Goal: Communication & Community: Answer question/provide support

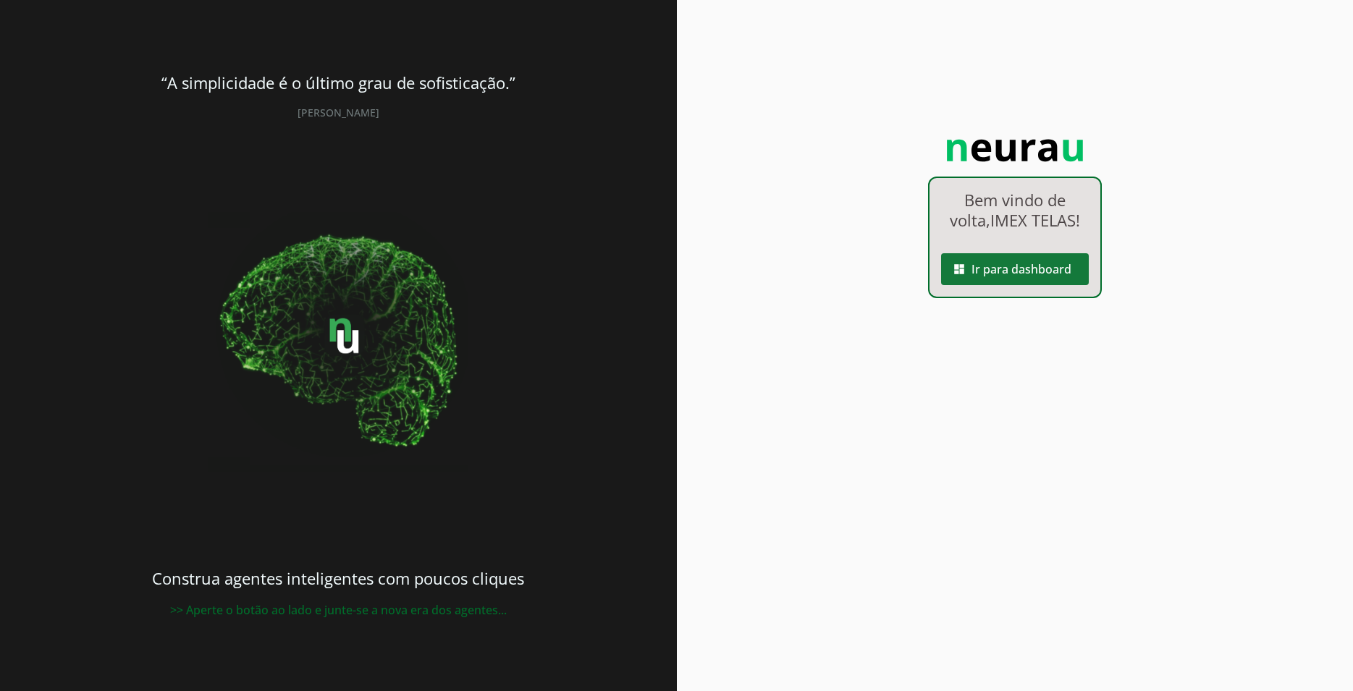
click at [998, 271] on span at bounding box center [1015, 269] width 148 height 35
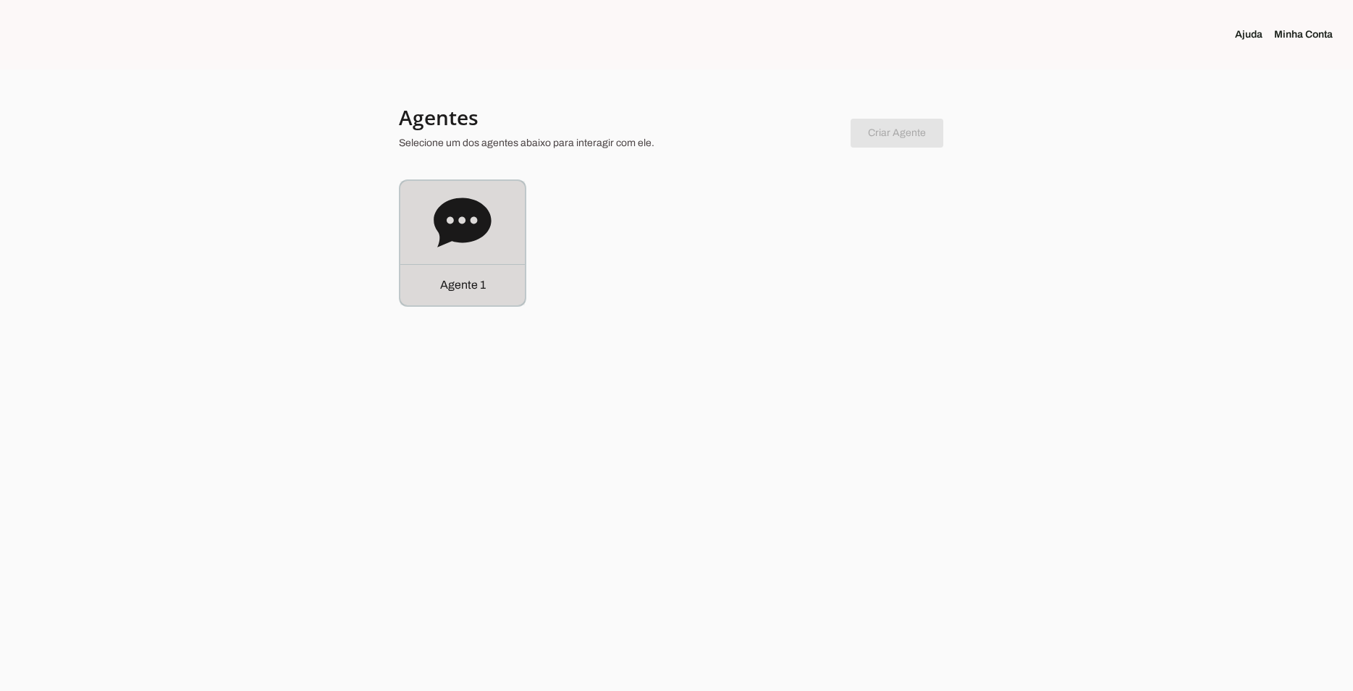
click at [438, 211] on icon at bounding box center [462, 222] width 57 height 49
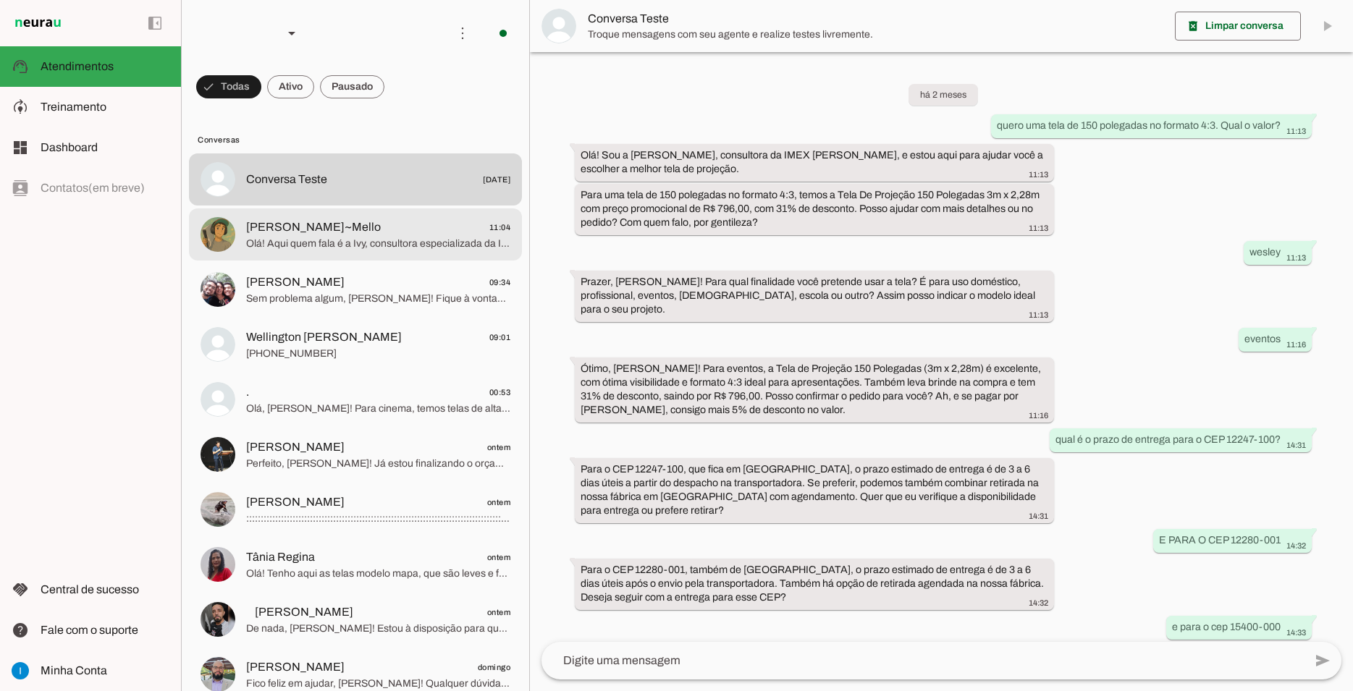
scroll to position [660, 0]
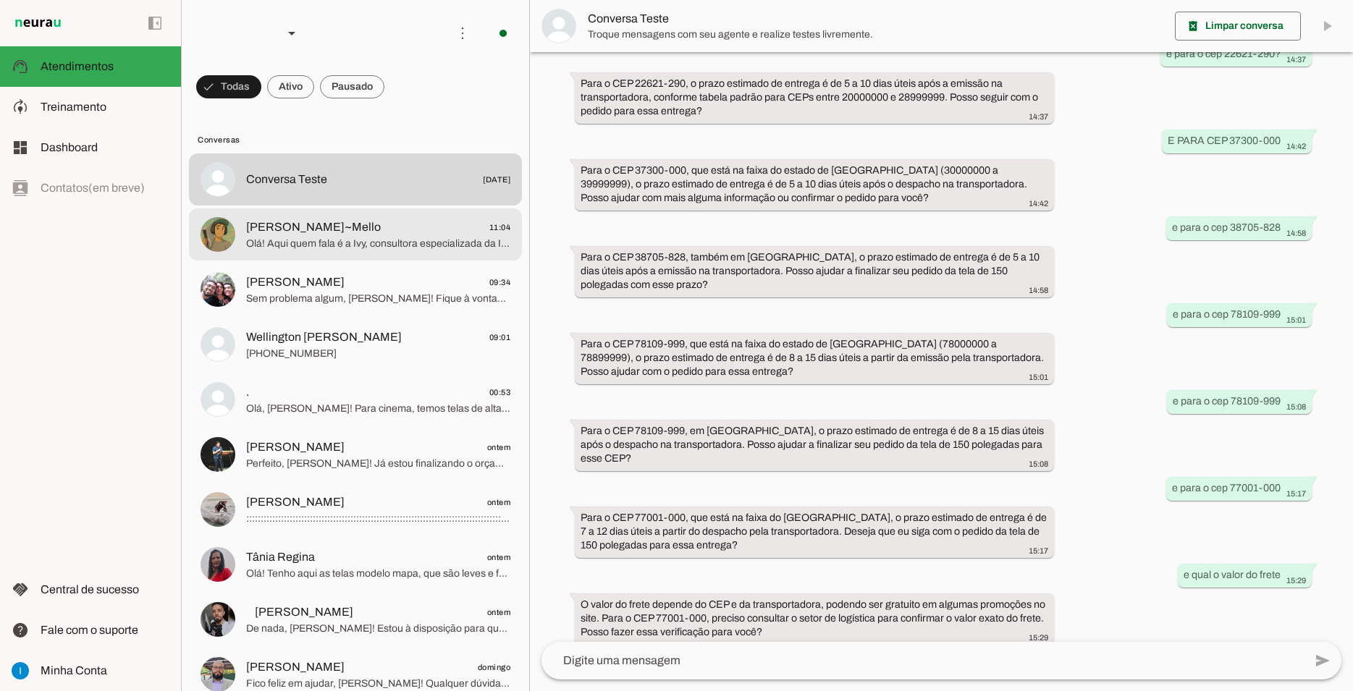
click at [301, 219] on span "[PERSON_NAME]~Mello" at bounding box center [313, 227] width 135 height 17
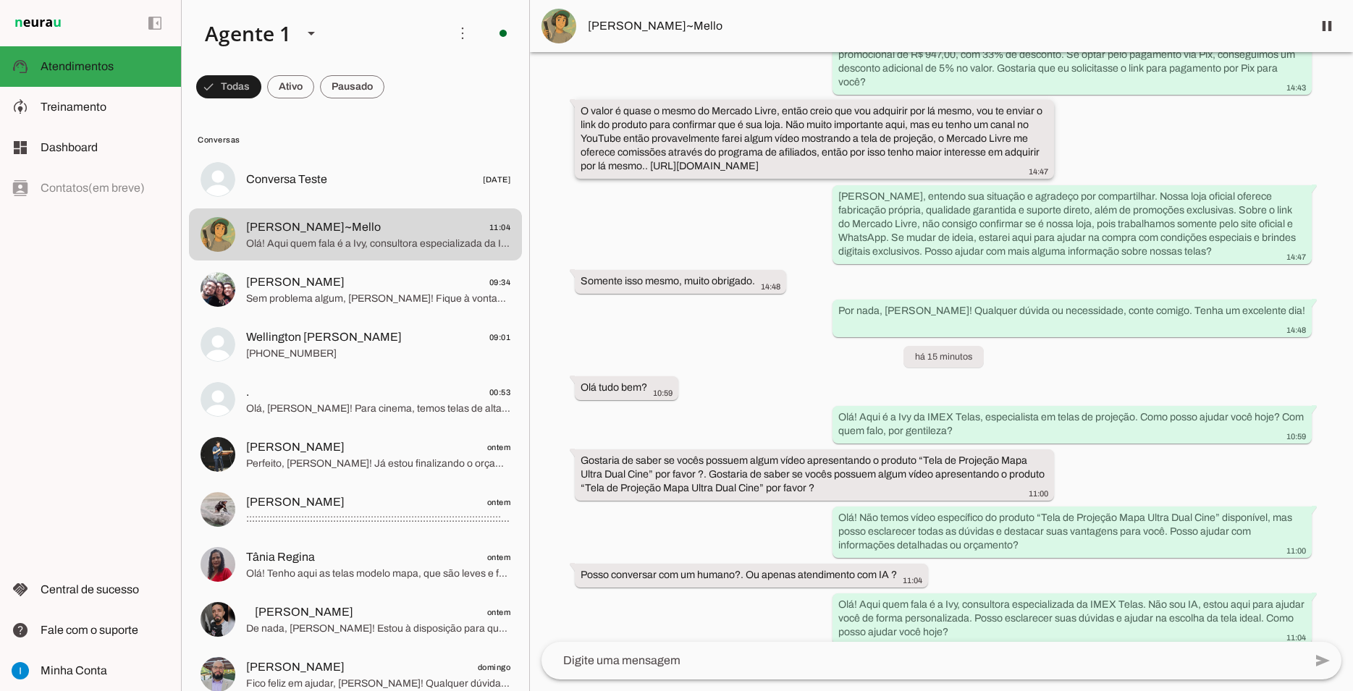
scroll to position [257, 0]
